Goal: Find specific page/section: Find specific page/section

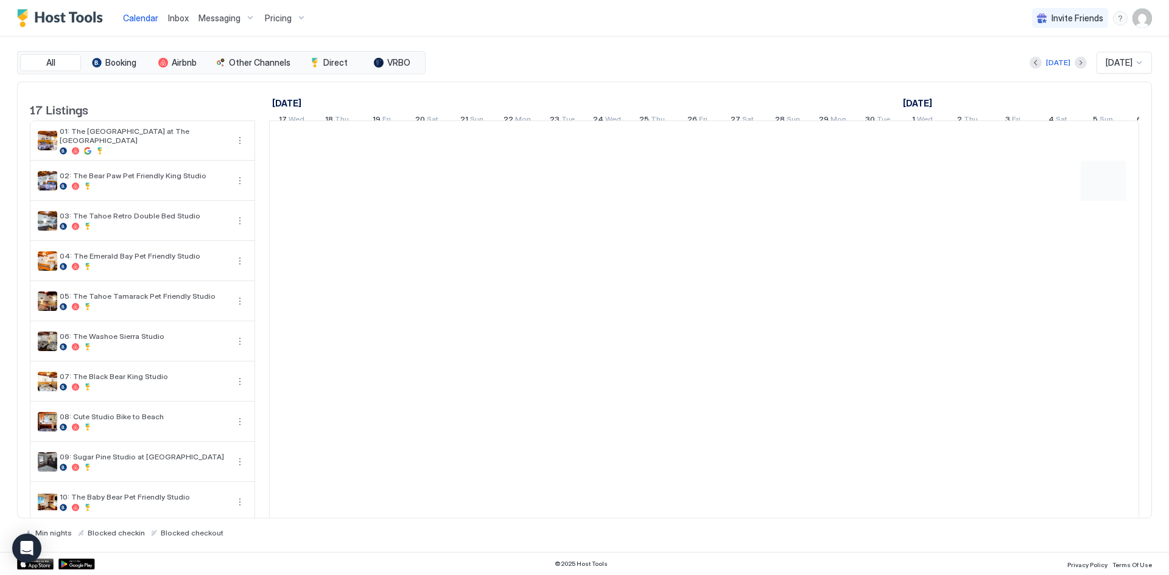
scroll to position [0, 676]
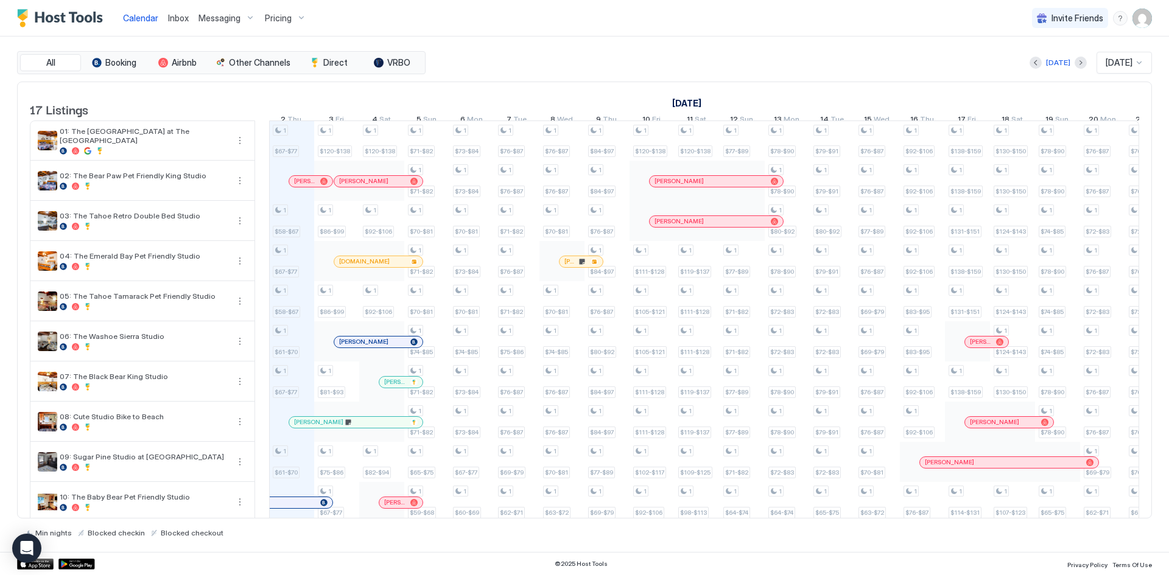
drag, startPoint x: 729, startPoint y: 108, endPoint x: 676, endPoint y: 106, distance: 53.6
click at [676, 106] on div "[DATE]" at bounding box center [921, 103] width 1397 height 18
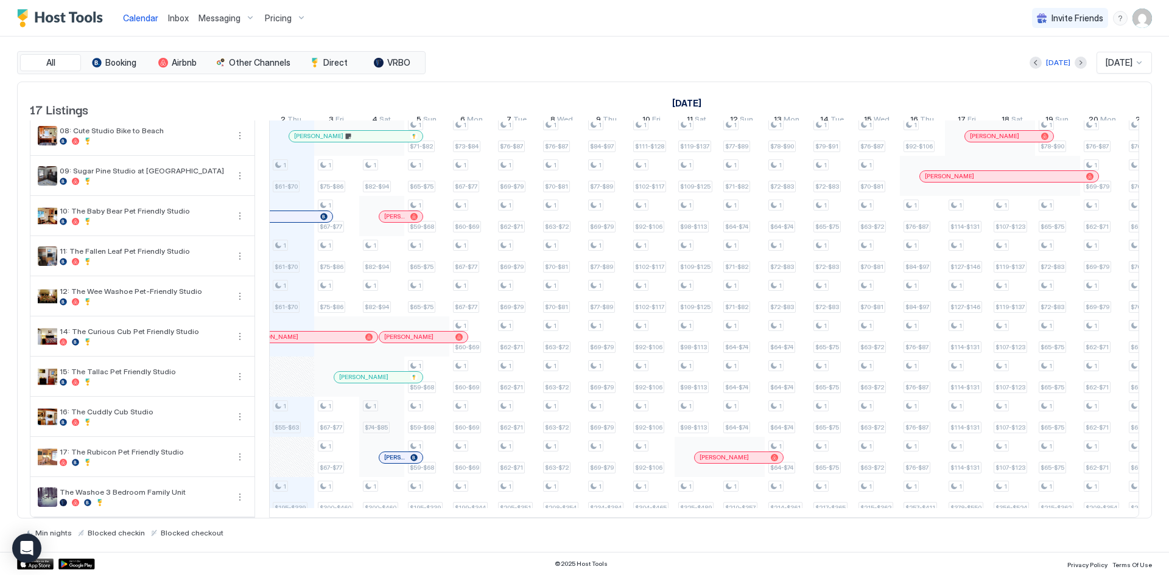
scroll to position [0, 0]
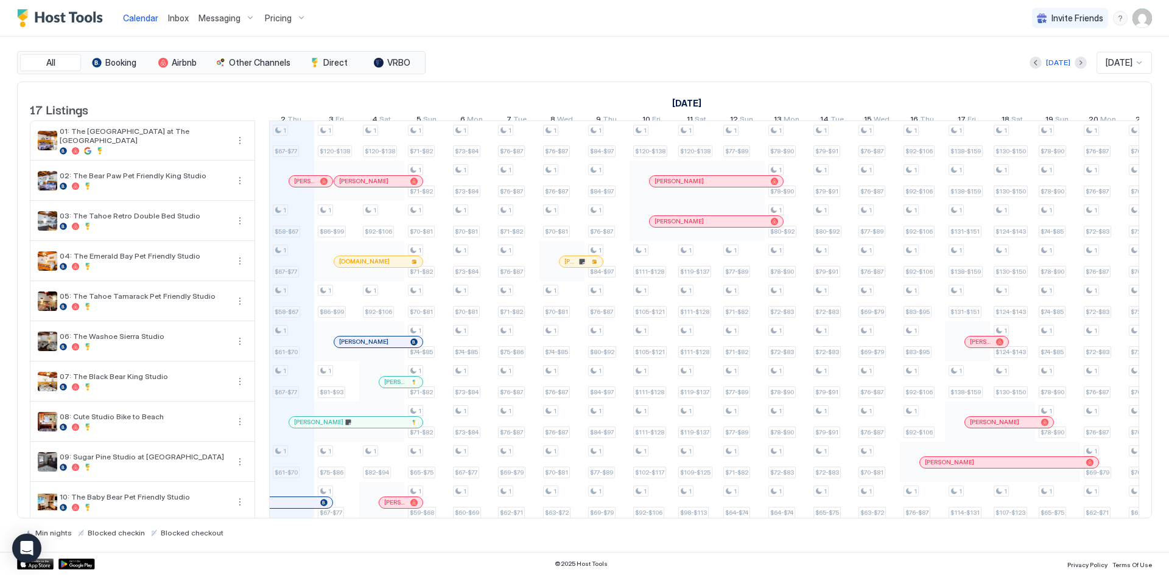
click at [704, 96] on link "[DATE]" at bounding box center [686, 103] width 35 height 18
click at [669, 101] on link "[DATE]" at bounding box center [686, 103] width 35 height 18
drag, startPoint x: 669, startPoint y: 101, endPoint x: 731, endPoint y: 101, distance: 62.7
click at [731, 101] on div "[DATE]" at bounding box center [921, 103] width 1397 height 18
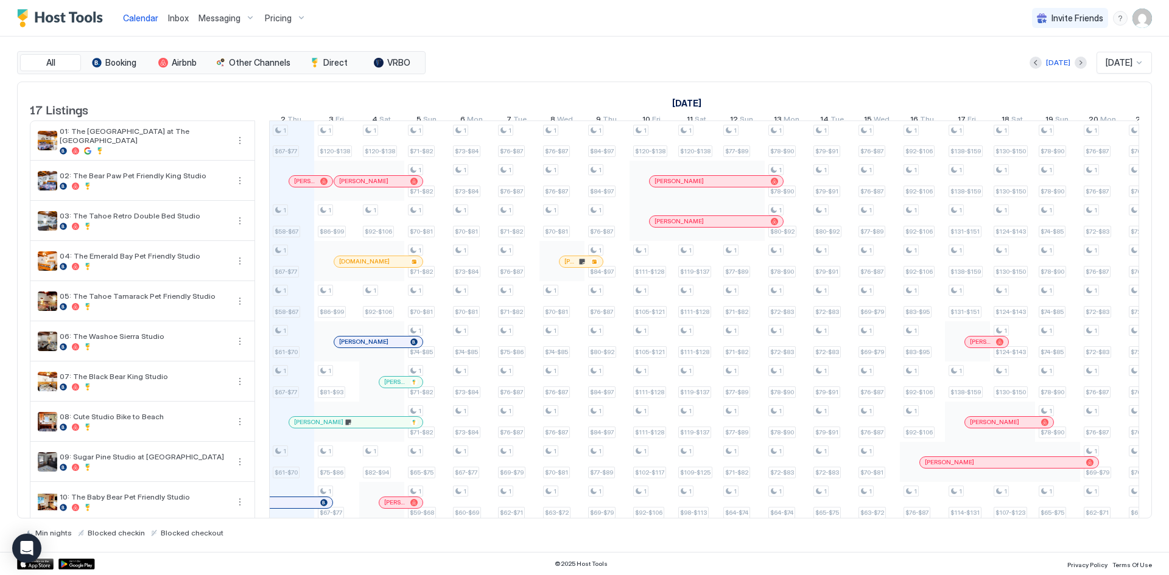
click at [731, 101] on div "[DATE]" at bounding box center [921, 103] width 1397 height 18
drag, startPoint x: 731, startPoint y: 101, endPoint x: 663, endPoint y: 96, distance: 68.4
click at [663, 96] on div "[DATE]" at bounding box center [921, 103] width 1397 height 18
